Goal: Task Accomplishment & Management: Manage account settings

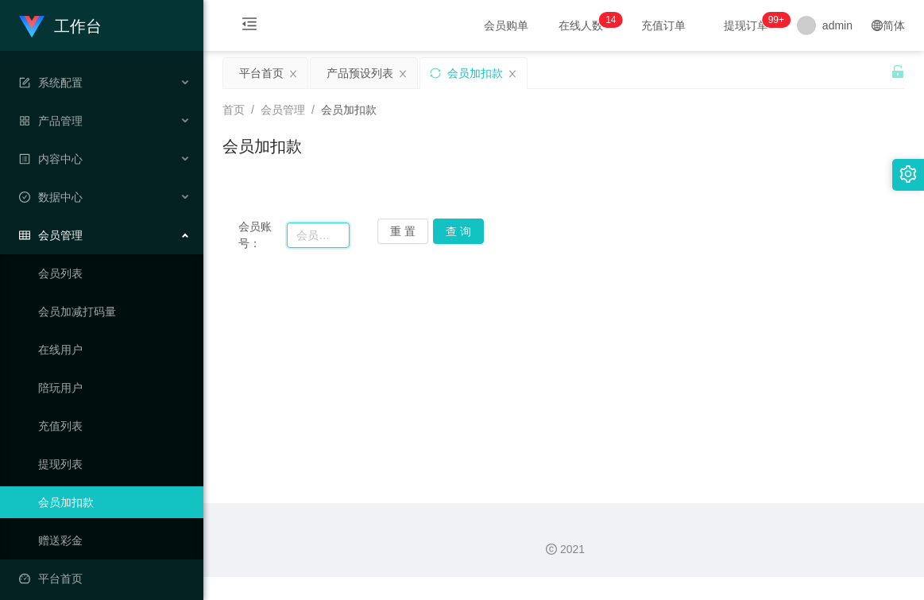
drag, startPoint x: 0, startPoint y: 0, endPoint x: 331, endPoint y: 235, distance: 405.8
click at [330, 235] on input "text" at bounding box center [318, 235] width 63 height 25
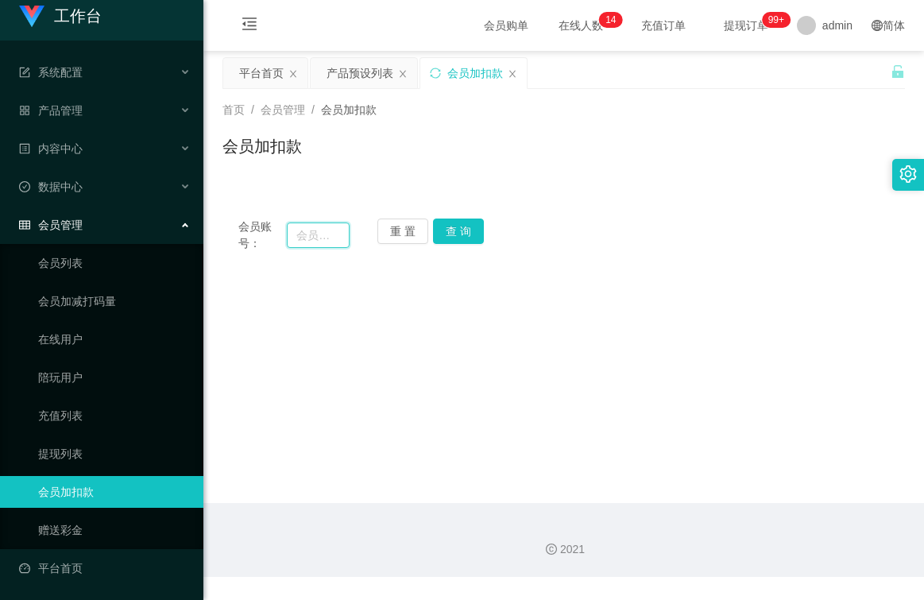
click at [340, 234] on input "text" at bounding box center [318, 235] width 63 height 25
type input "89455896"
click at [459, 232] on button "查 询" at bounding box center [458, 231] width 51 height 25
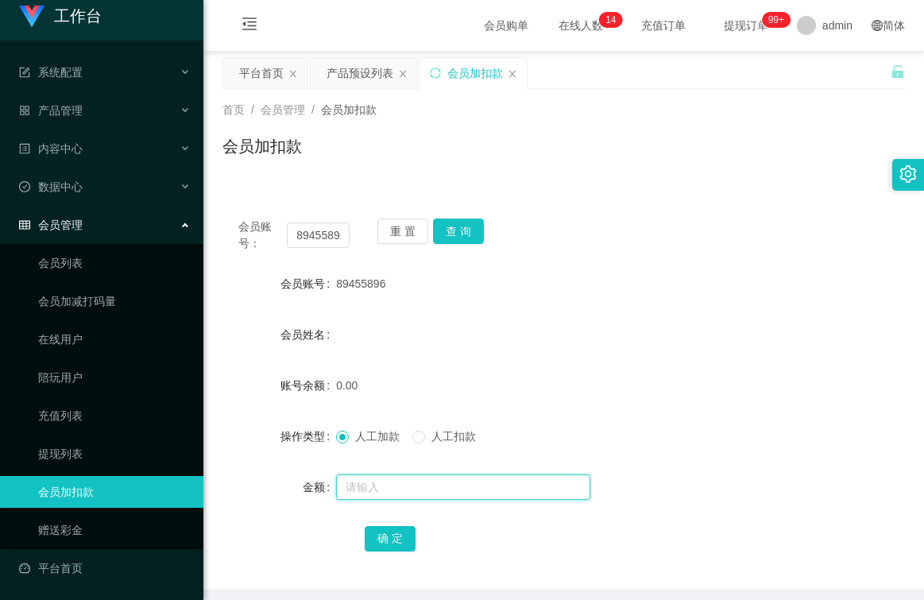
click at [392, 489] on input "text" at bounding box center [463, 486] width 254 height 25
type input "100"
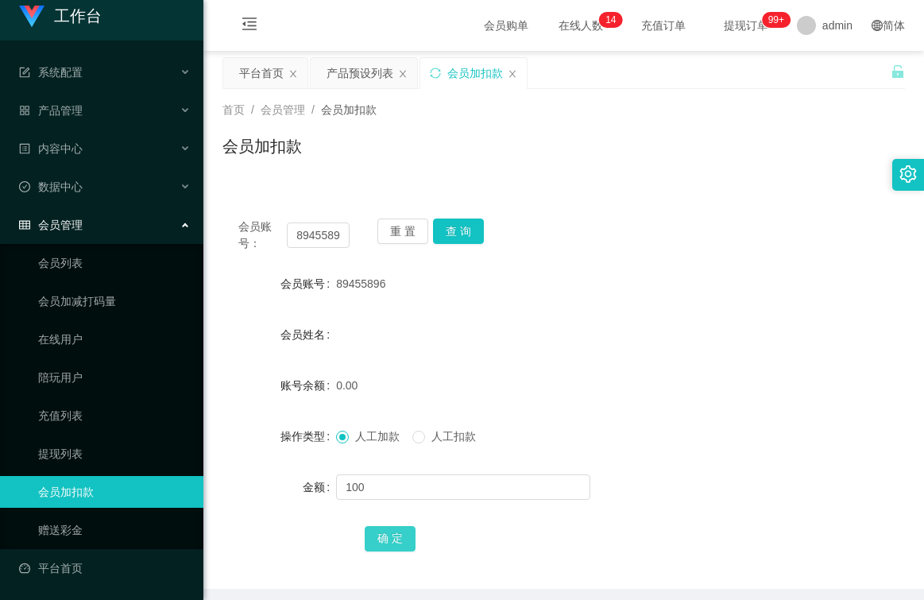
click at [400, 540] on button "确 定" at bounding box center [390, 538] width 51 height 25
click at [67, 109] on span "产品管理" at bounding box center [51, 110] width 64 height 13
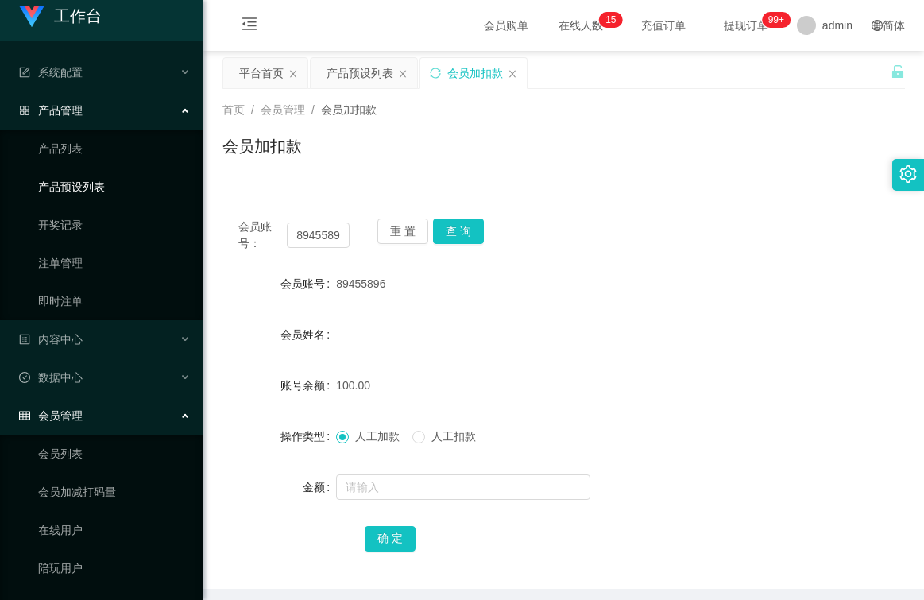
click at [95, 187] on link "产品预设列表" at bounding box center [114, 187] width 153 height 32
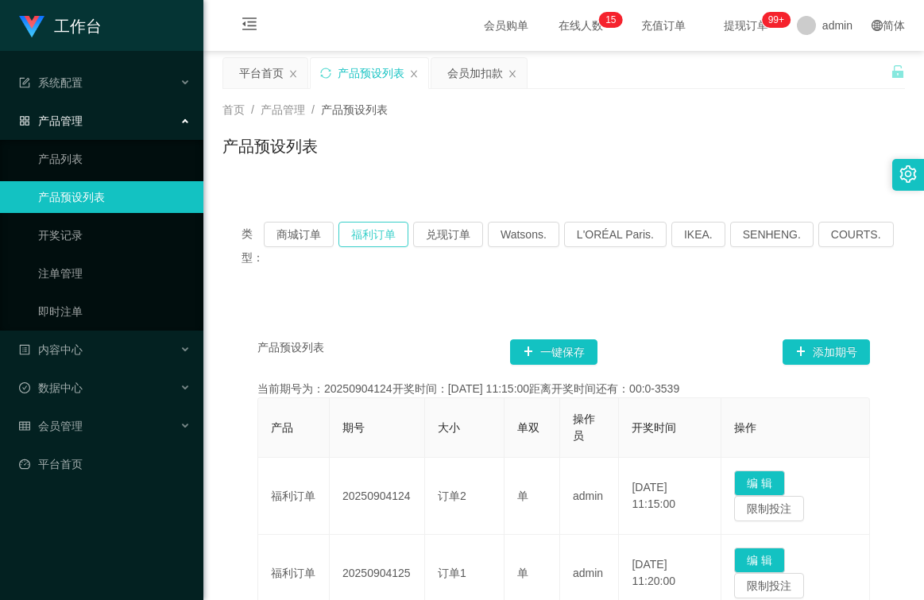
click at [387, 234] on button "福利订单" at bounding box center [374, 234] width 70 height 25
type button "k3tbw"
click at [369, 341] on div "产品预设列表 一键保存 添加期号" at bounding box center [563, 351] width 613 height 25
click at [379, 228] on button "福利订单" at bounding box center [374, 234] width 70 height 25
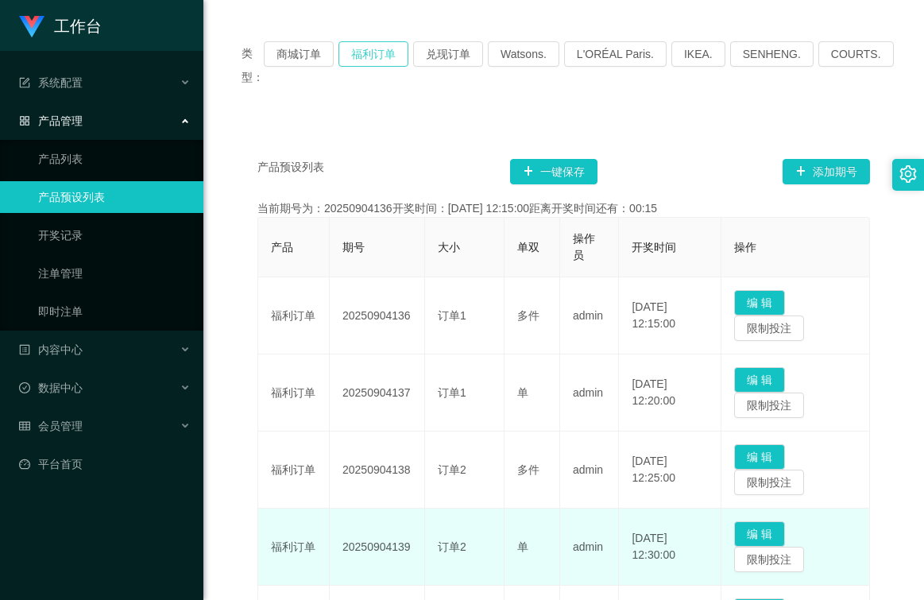
scroll to position [238, 0]
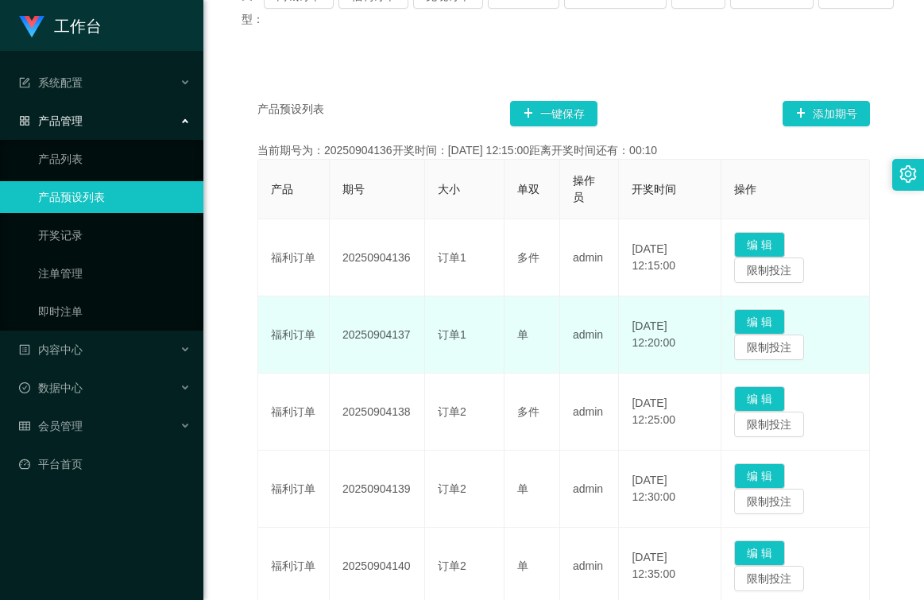
click at [411, 331] on td "20250904137" at bounding box center [377, 334] width 95 height 77
click at [411, 332] on td "20250904137" at bounding box center [377, 334] width 95 height 77
drag, startPoint x: 411, startPoint y: 334, endPoint x: 328, endPoint y: 339, distance: 82.8
click at [328, 339] on tr "福利订单 20250904137 订单1 单 admin [DATE] 12:20:00 编 辑 限制投注" at bounding box center [564, 334] width 612 height 77
drag, startPoint x: 328, startPoint y: 339, endPoint x: 380, endPoint y: 335, distance: 51.9
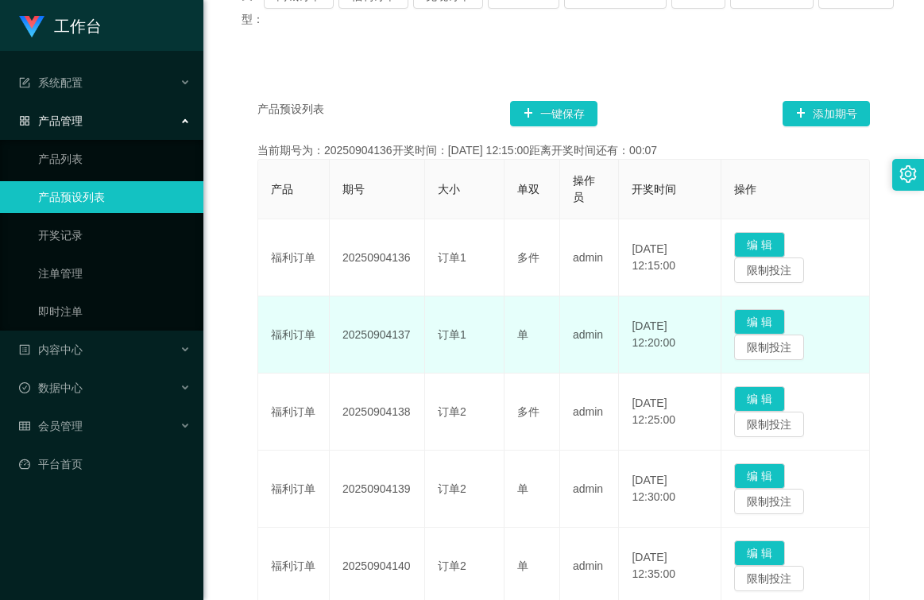
copy tr "福利订单 20250904137"
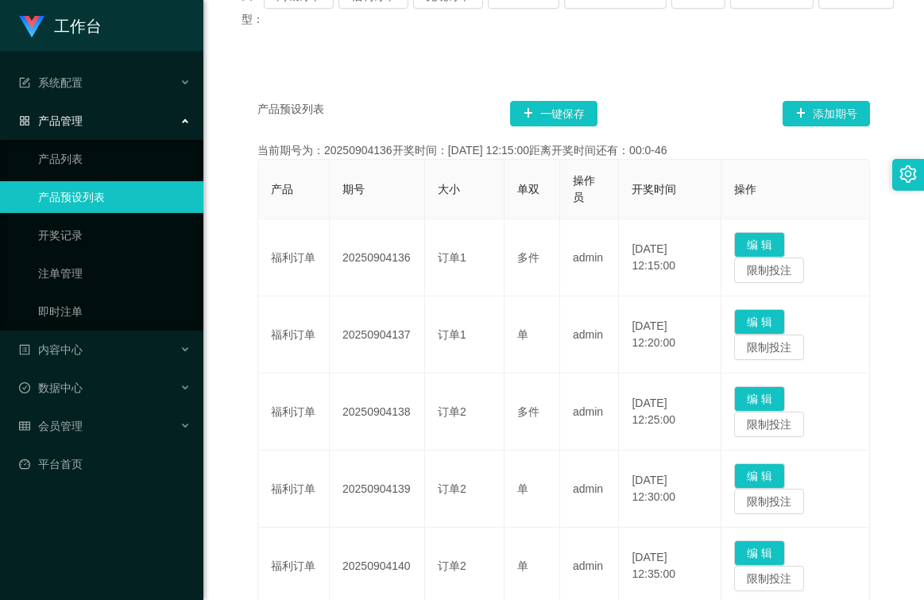
click at [525, 60] on div "类型： 商城订单 福利订单 兑现订单 Watsons. L'ORÉAL Paris. IKEA. [GEOGRAPHIC_DATA]. COURTS. 产品预…" at bounding box center [564, 512] width 683 height 1096
click at [436, 98] on div "产品预设列表 一键保存 添加期号 当前期号为：20250904136开奖时间：[DATE] 12:15:00距离开奖时间还有：00:0-74 产品 期号 大小…" at bounding box center [564, 563] width 683 height 994
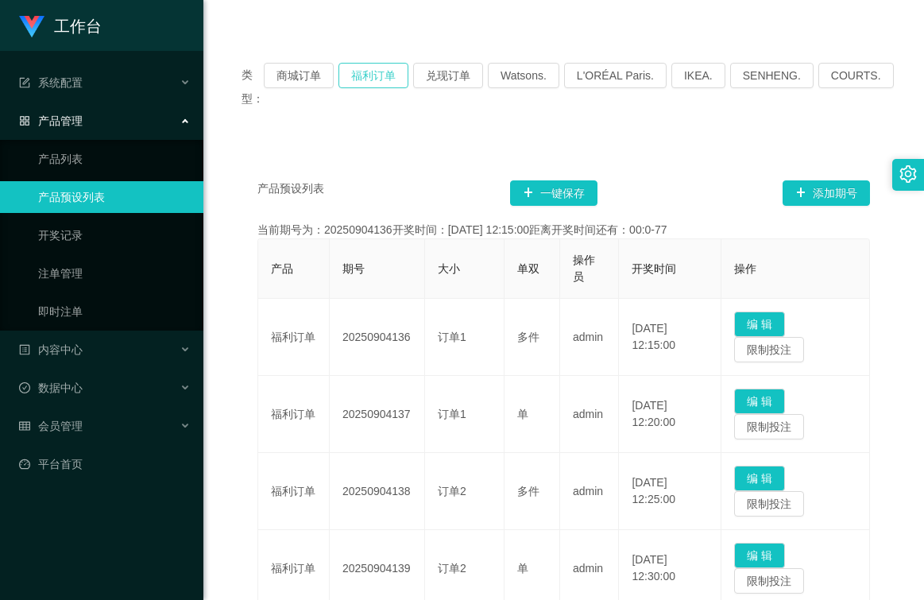
click at [384, 70] on button "福利订单" at bounding box center [374, 75] width 70 height 25
click at [122, 423] on div "会员管理" at bounding box center [101, 426] width 203 height 32
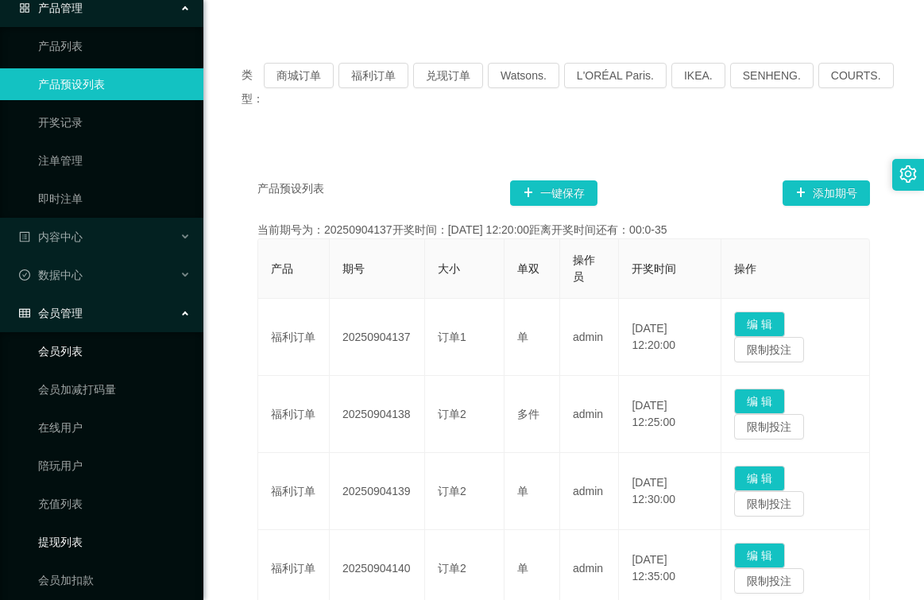
scroll to position [201, 0]
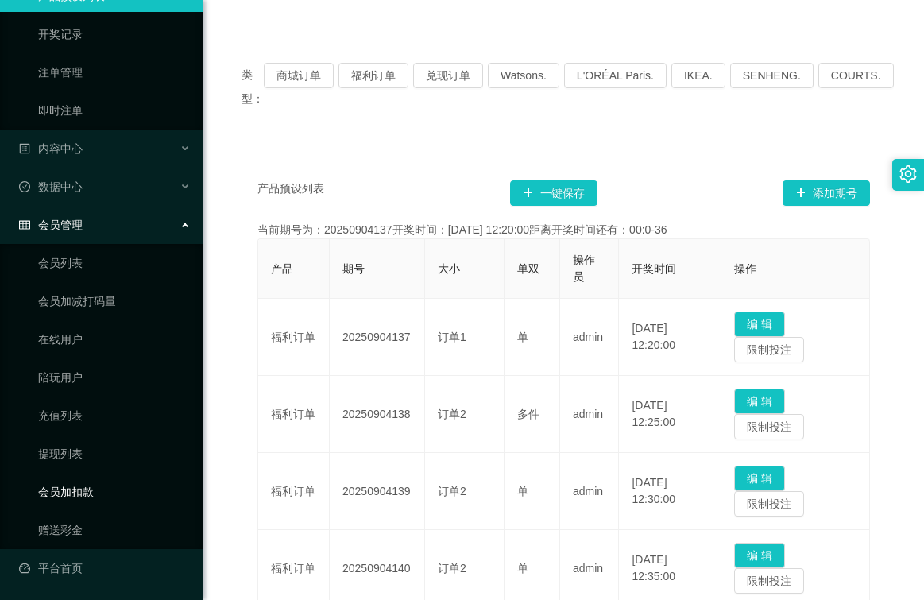
click at [99, 495] on link "会员加扣款" at bounding box center [114, 492] width 153 height 32
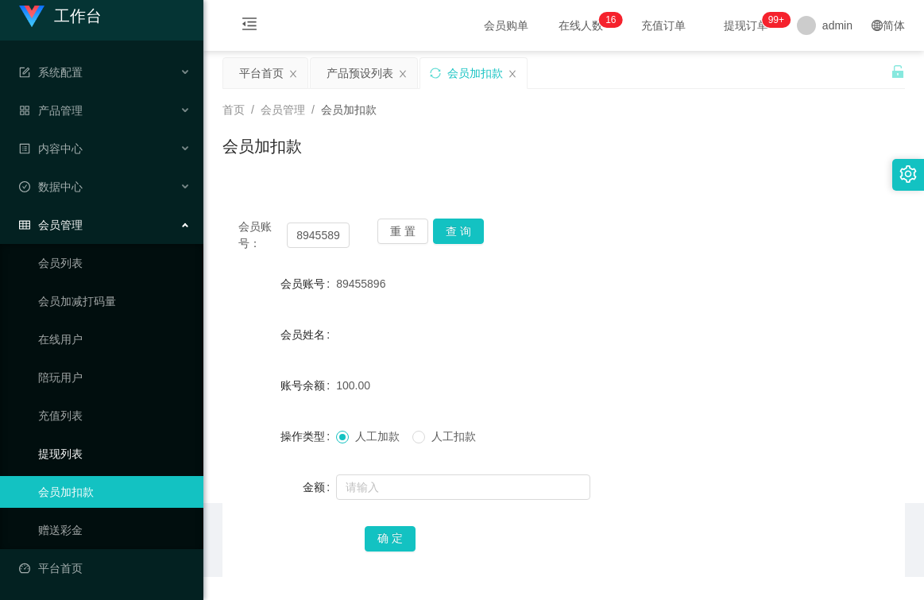
scroll to position [10, 0]
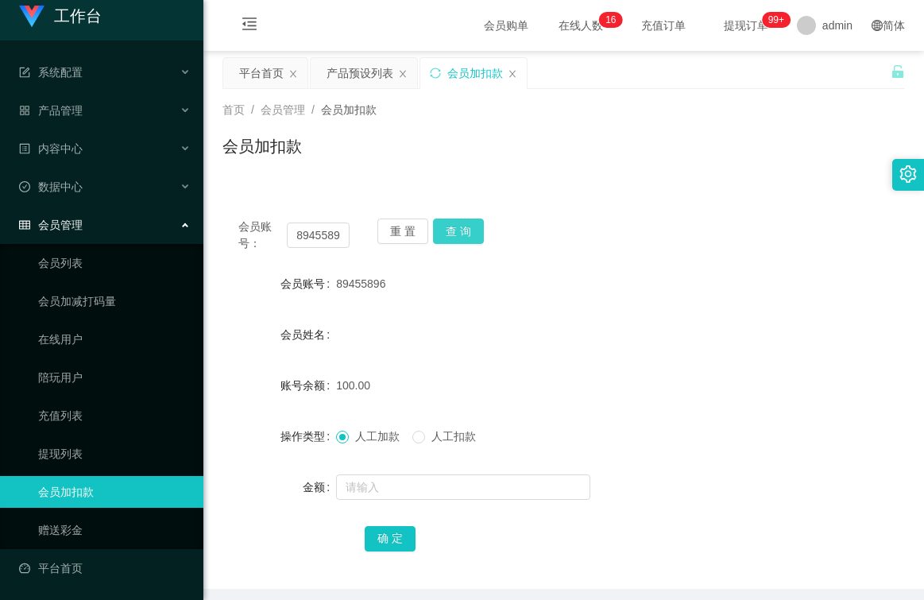
click at [455, 226] on button "查 询" at bounding box center [458, 231] width 51 height 25
drag, startPoint x: 430, startPoint y: 432, endPoint x: 431, endPoint y: 443, distance: 11.2
click at [430, 432] on span "人工扣款" at bounding box center [453, 436] width 57 height 13
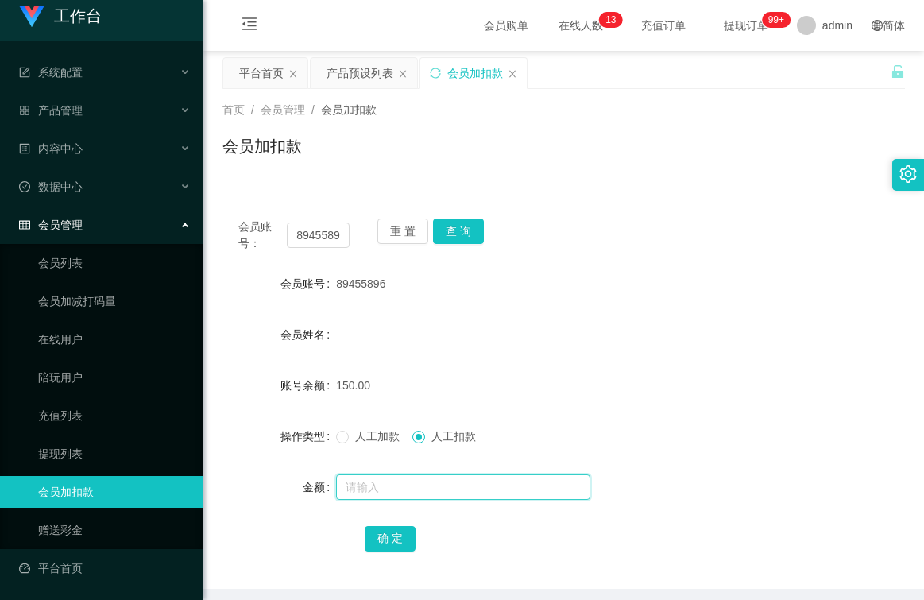
click at [424, 485] on input "text" at bounding box center [463, 486] width 254 height 25
type input "150"
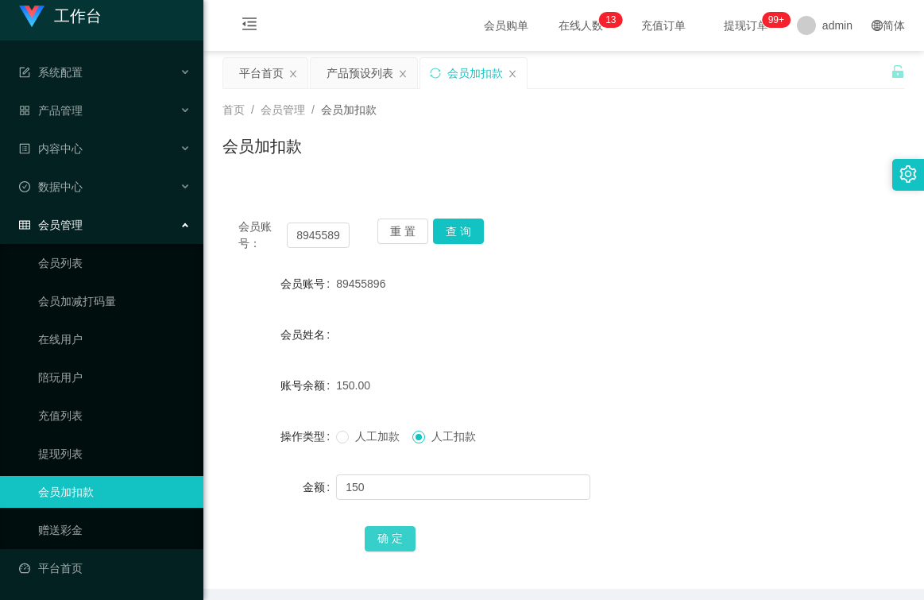
click at [392, 539] on button "确 定" at bounding box center [390, 538] width 51 height 25
